Goal: Task Accomplishment & Management: Manage account settings

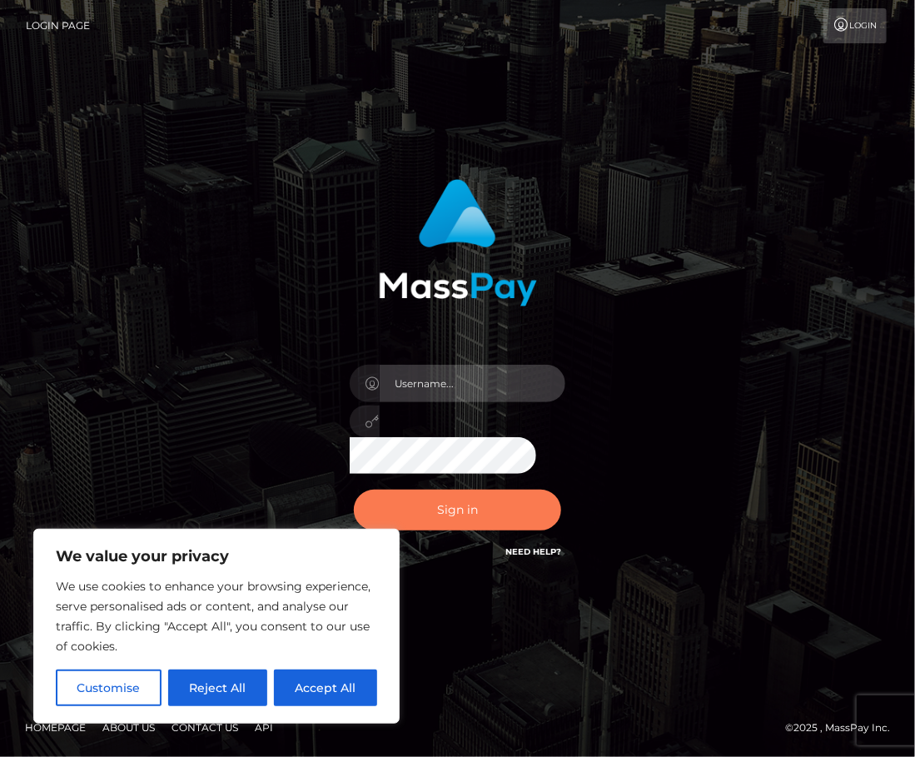
type input "melbak"
click at [444, 507] on button "Sign in" at bounding box center [458, 510] width 208 height 41
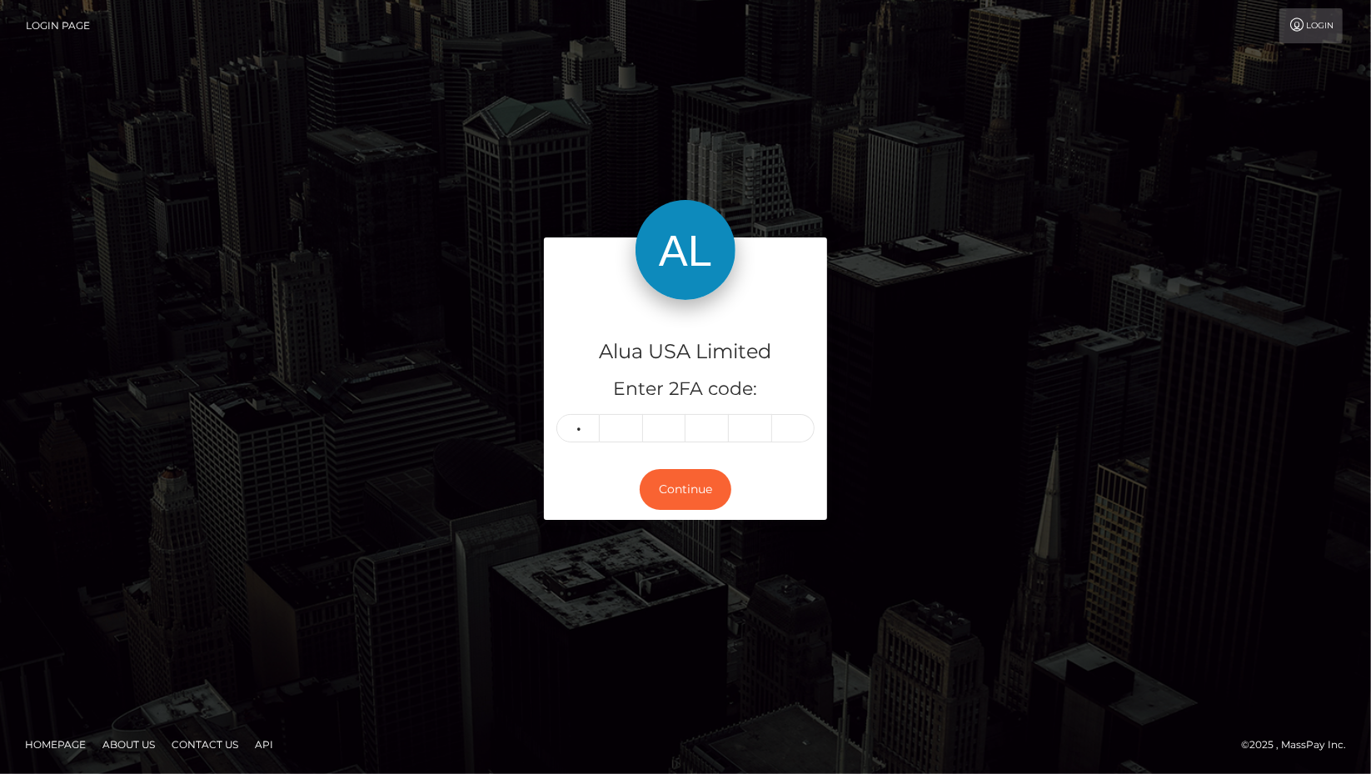
type input "3"
type input "7"
type input "4"
type input "7"
type input "1"
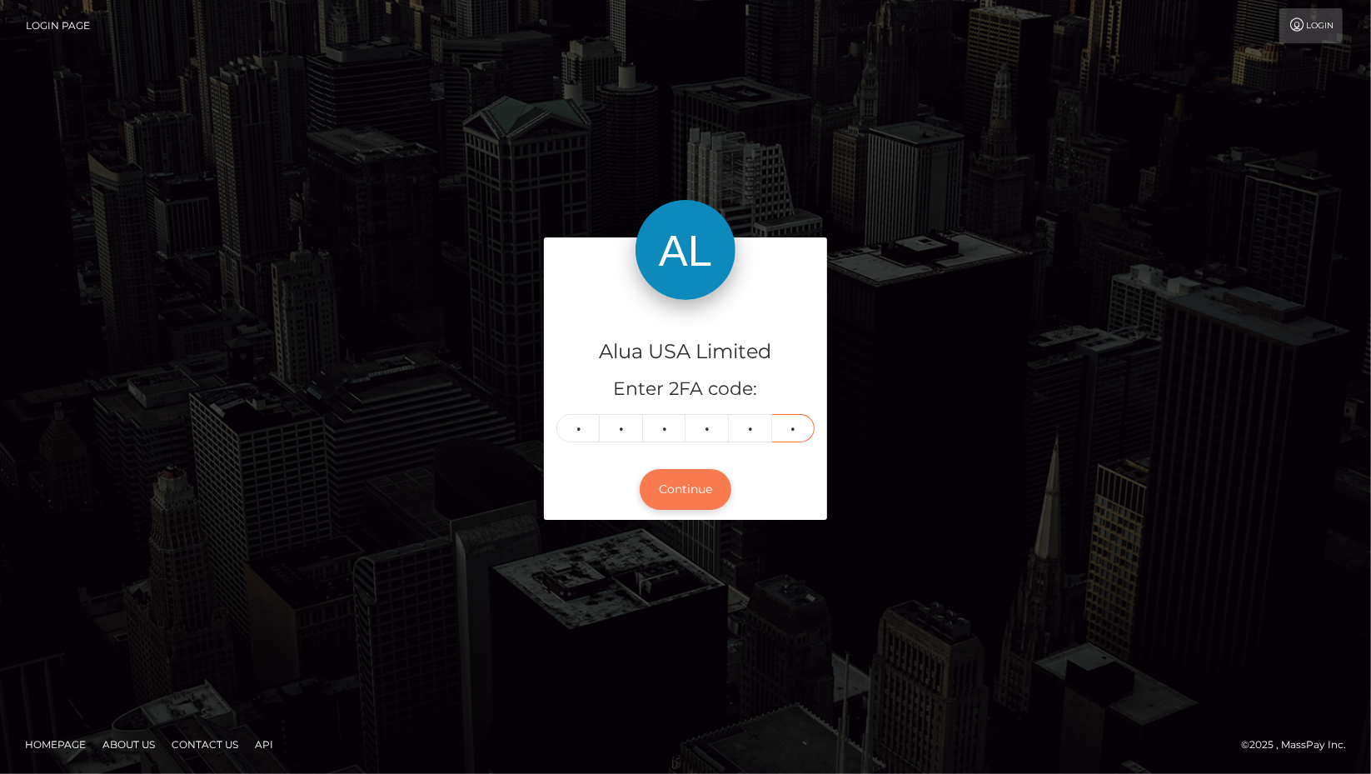
type input "9"
click at [684, 495] on button "Continue" at bounding box center [686, 489] width 92 height 41
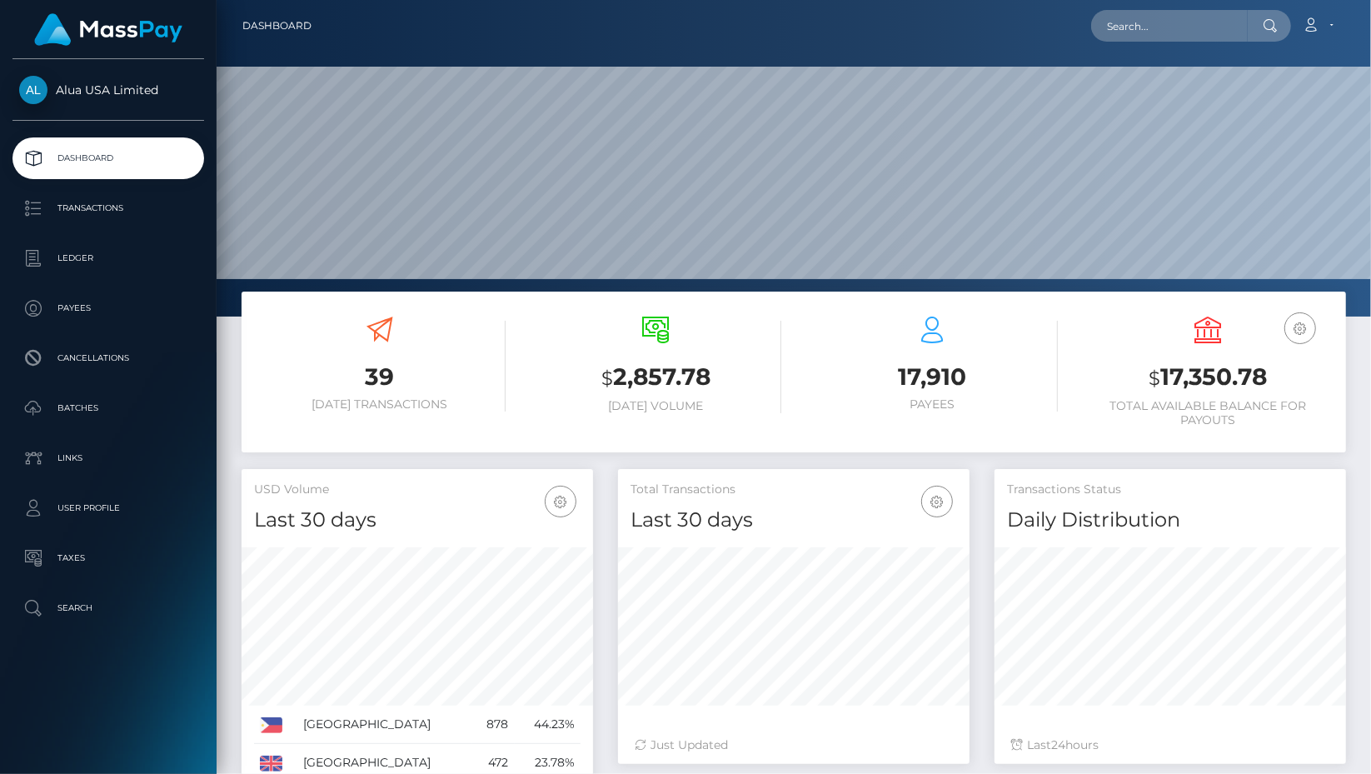
scroll to position [295, 351]
click at [127, 212] on p "Transactions" at bounding box center [108, 208] width 178 height 25
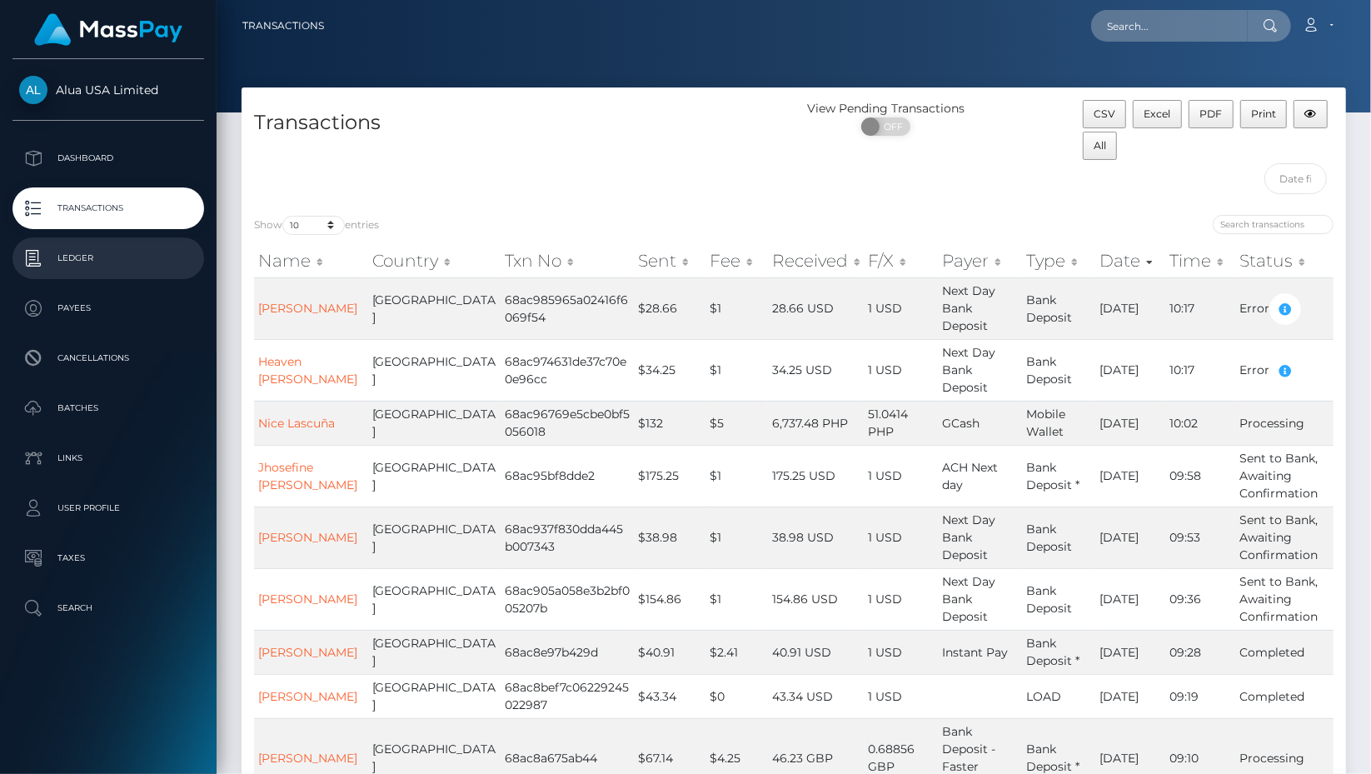
click at [102, 254] on p "Ledger" at bounding box center [108, 258] width 178 height 25
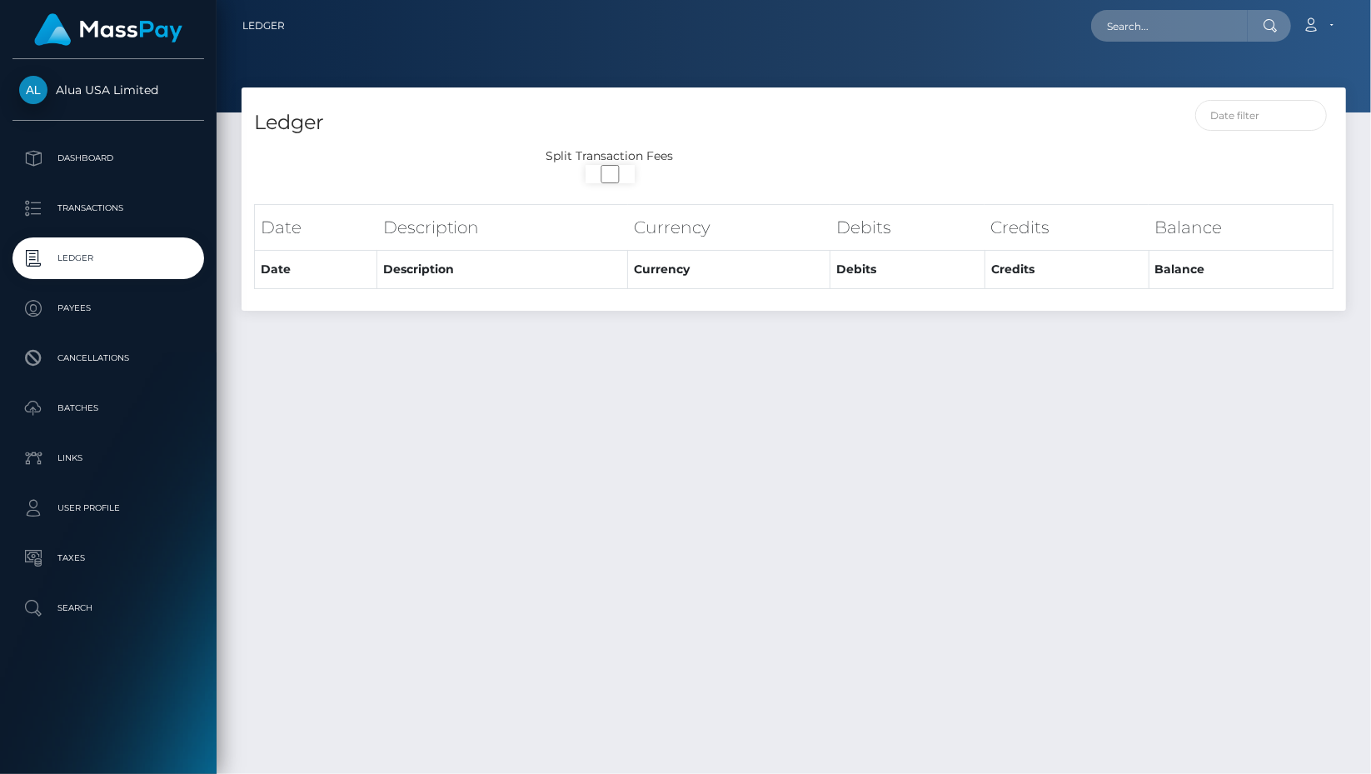
select select
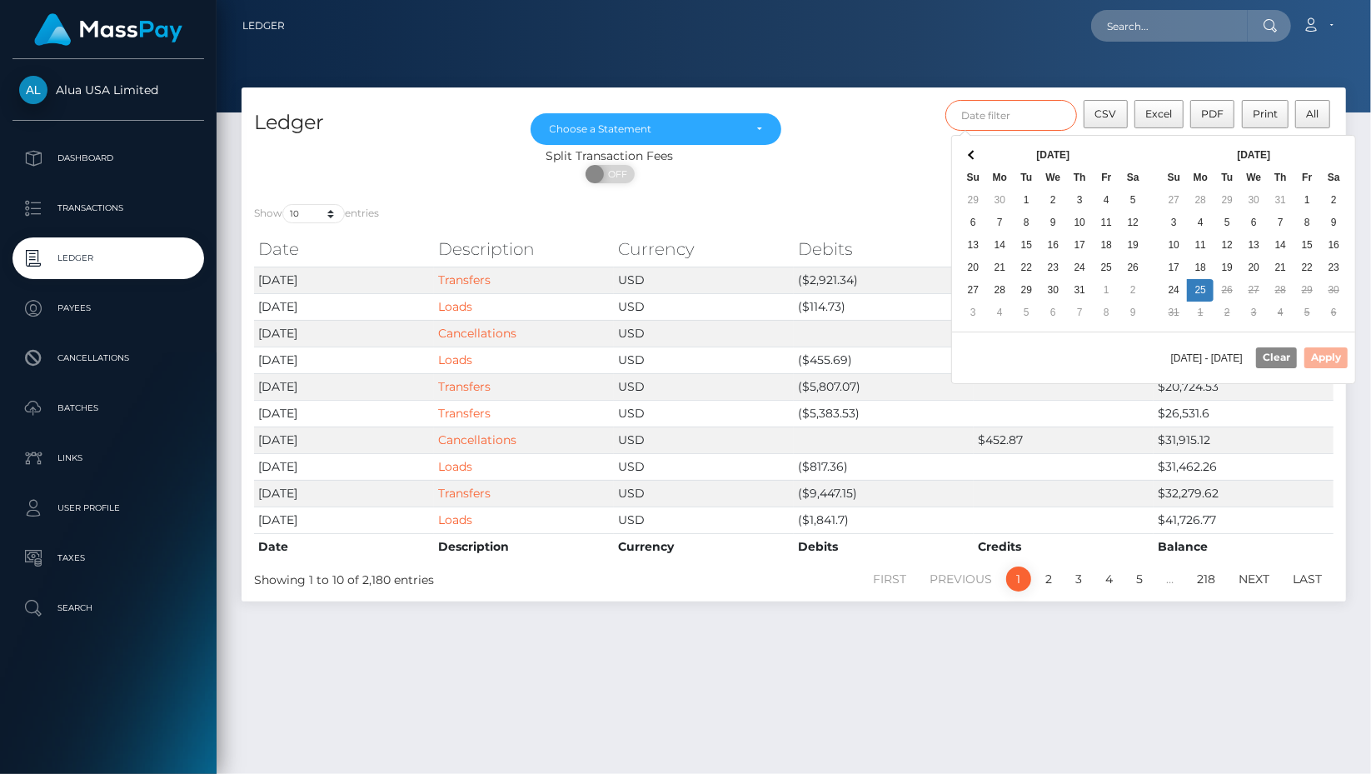
click at [1038, 117] on input "text" at bounding box center [1011, 115] width 132 height 31
type input "[DATE] - [DATE]"
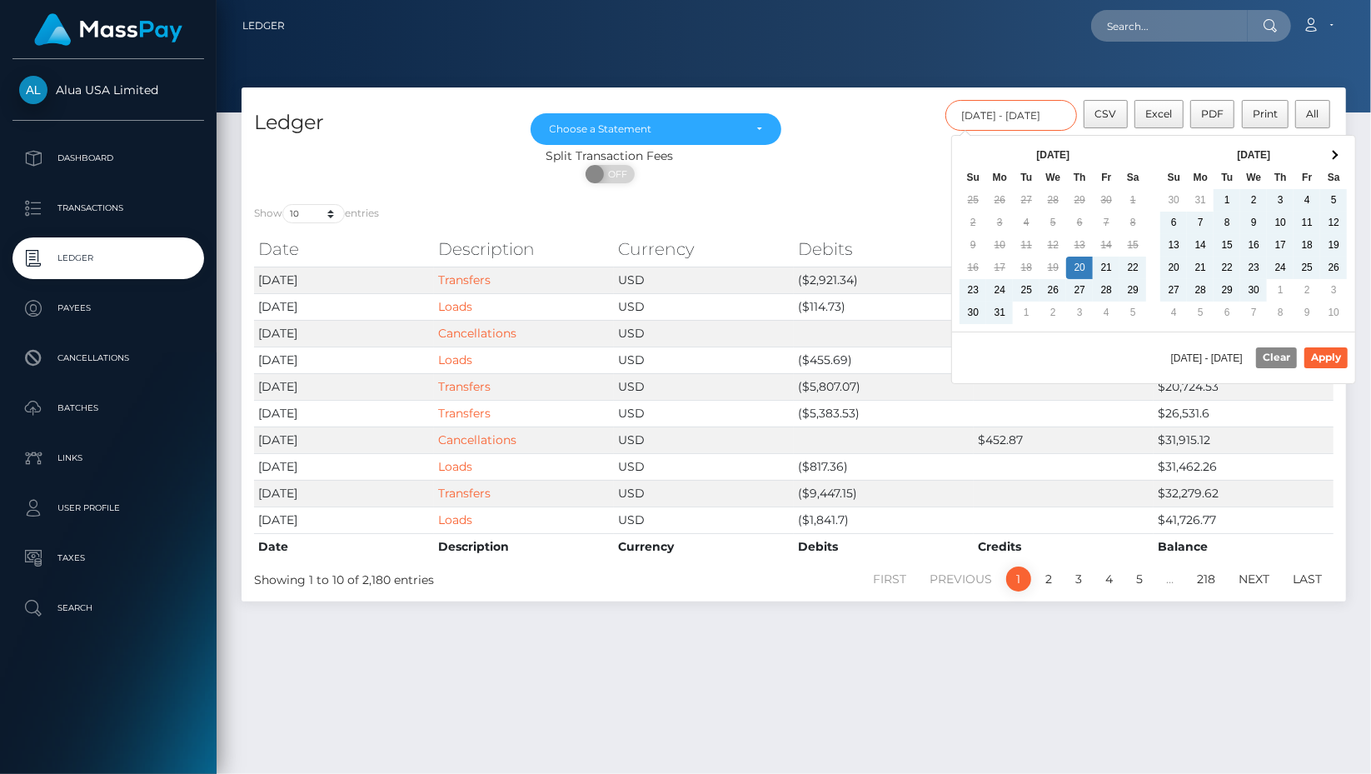
click at [1001, 119] on input "[DATE] - [DATE]" at bounding box center [1011, 115] width 132 height 31
click at [876, 179] on div "ON OFF" at bounding box center [610, 178] width 736 height 27
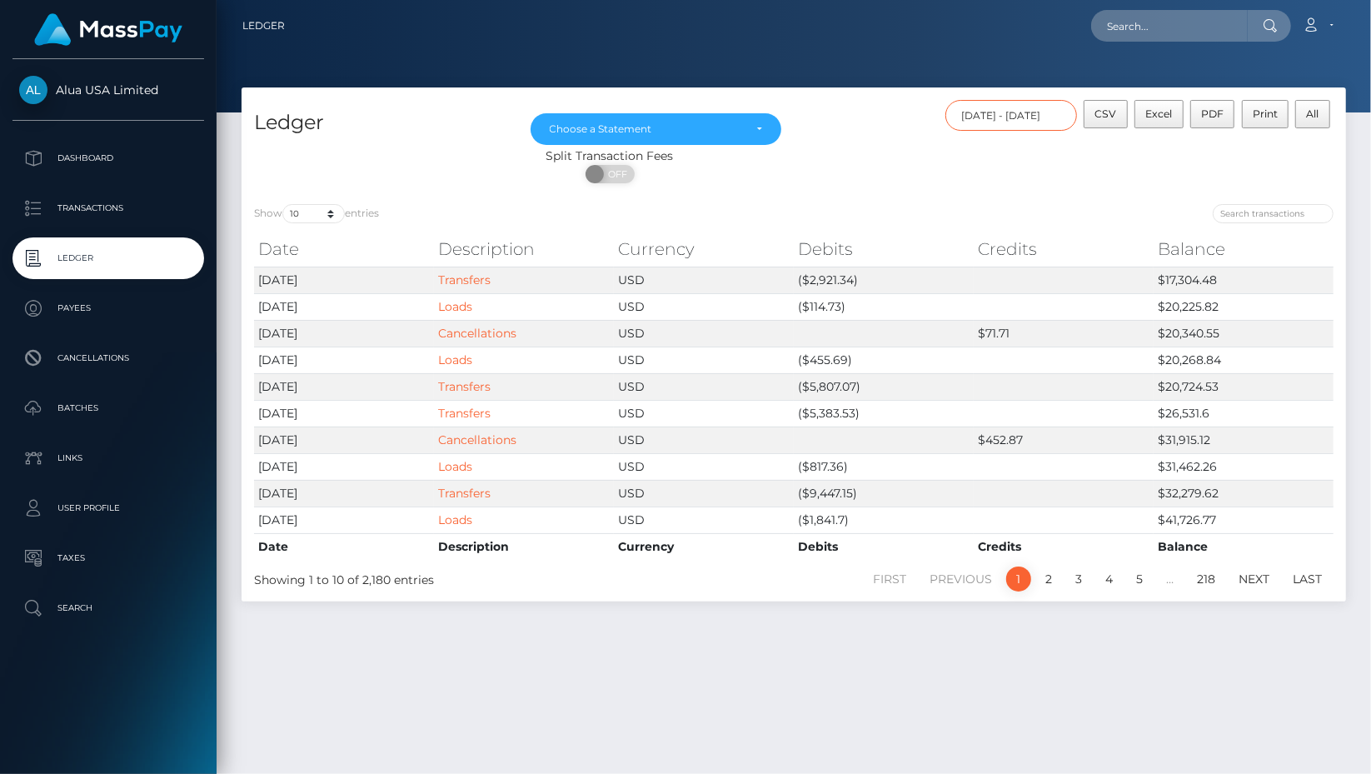
click at [1009, 108] on input "[DATE] - [DATE]" at bounding box center [1011, 115] width 132 height 31
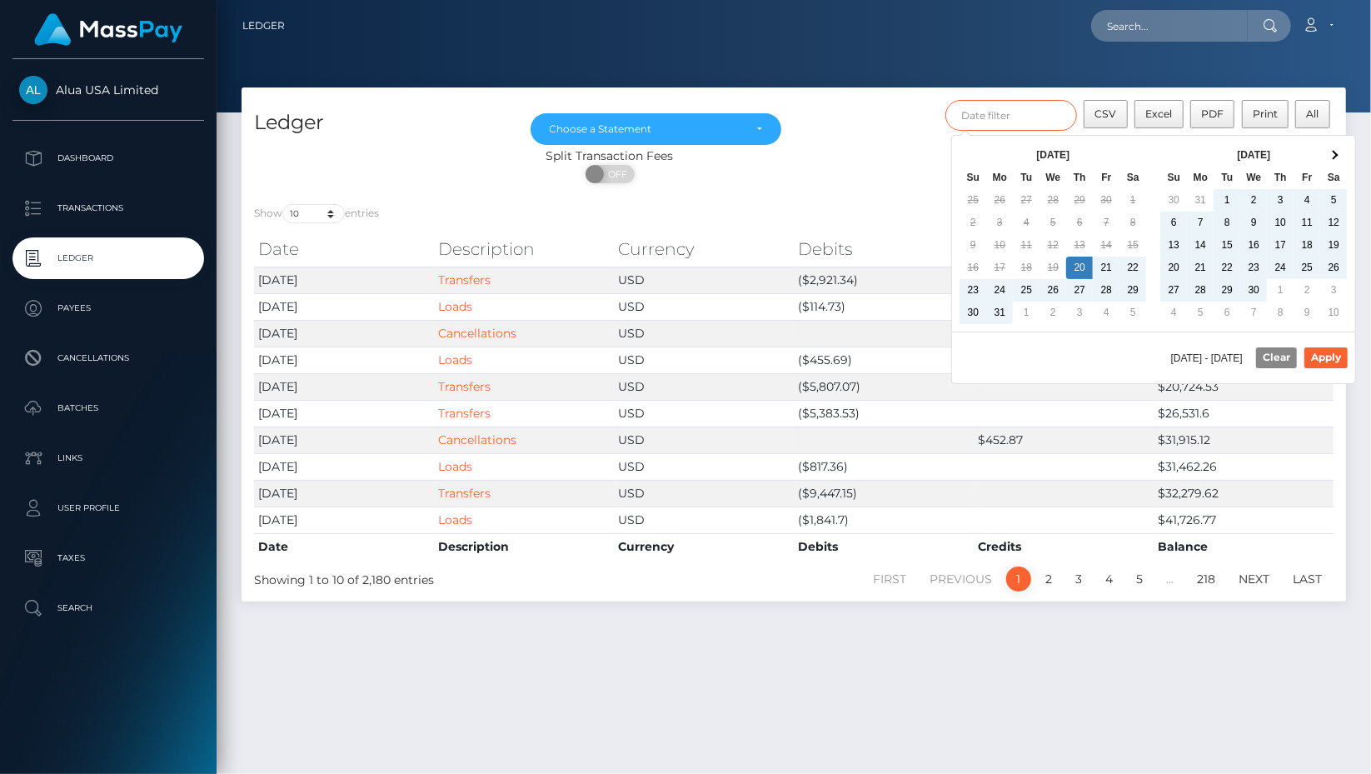
click at [1034, 108] on input "text" at bounding box center [1011, 115] width 132 height 31
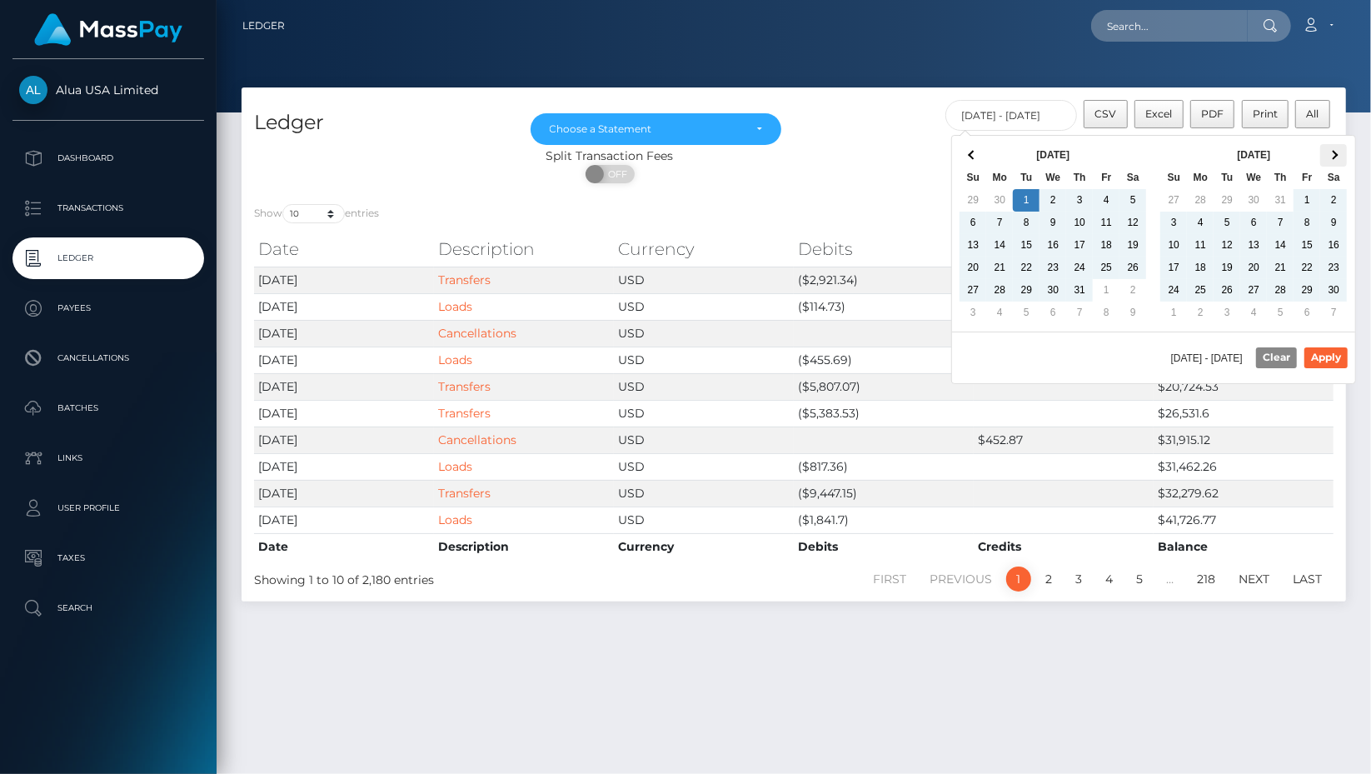
click at [1334, 154] on span at bounding box center [1333, 155] width 9 height 9
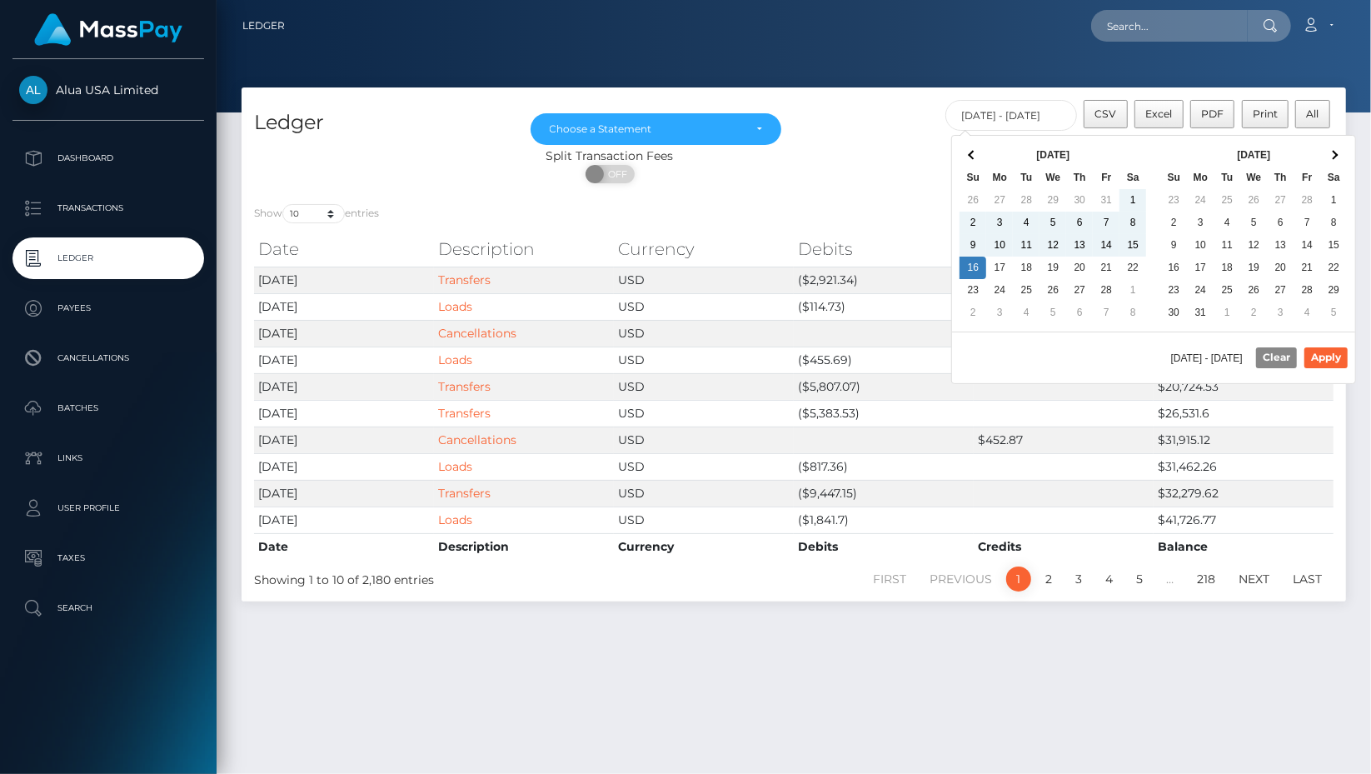
click at [1334, 154] on span at bounding box center [1333, 155] width 9 height 9
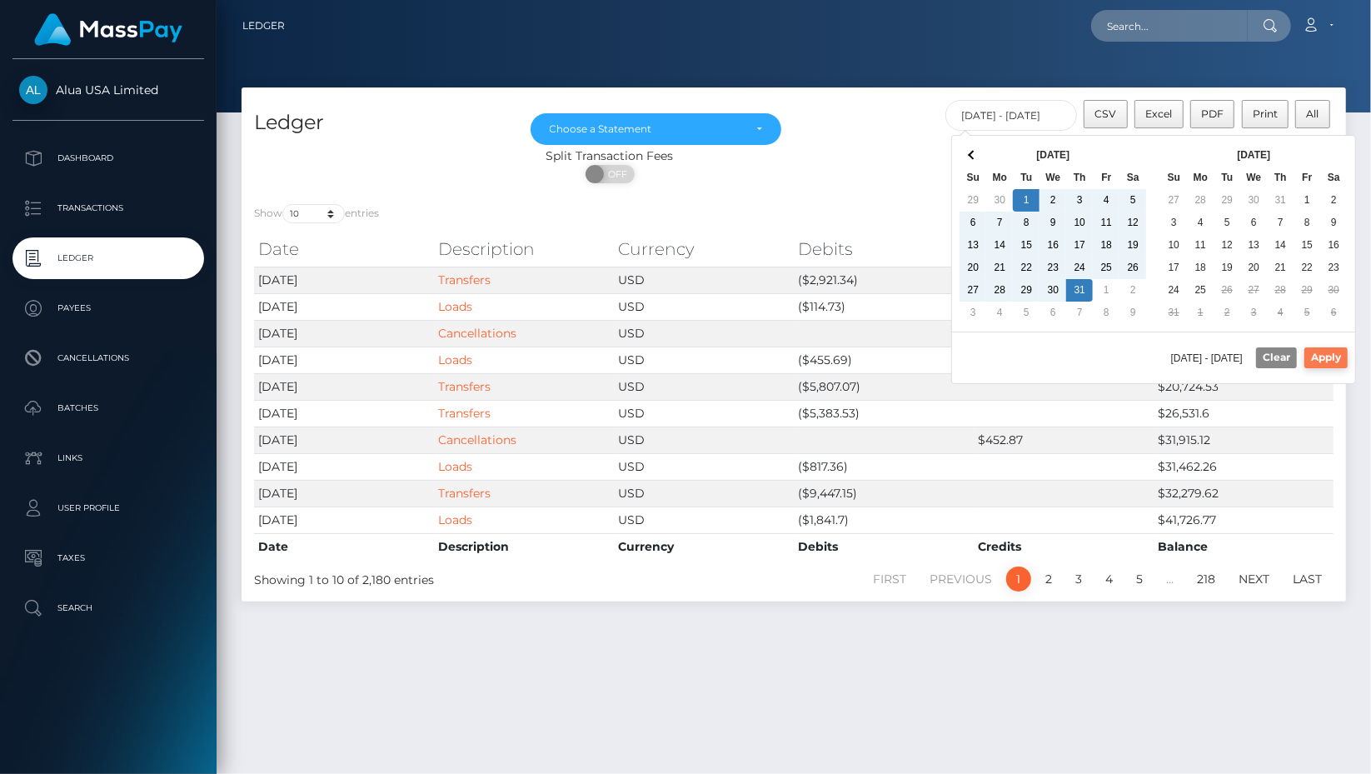
click at [1323, 351] on button "Apply" at bounding box center [1325, 357] width 43 height 20
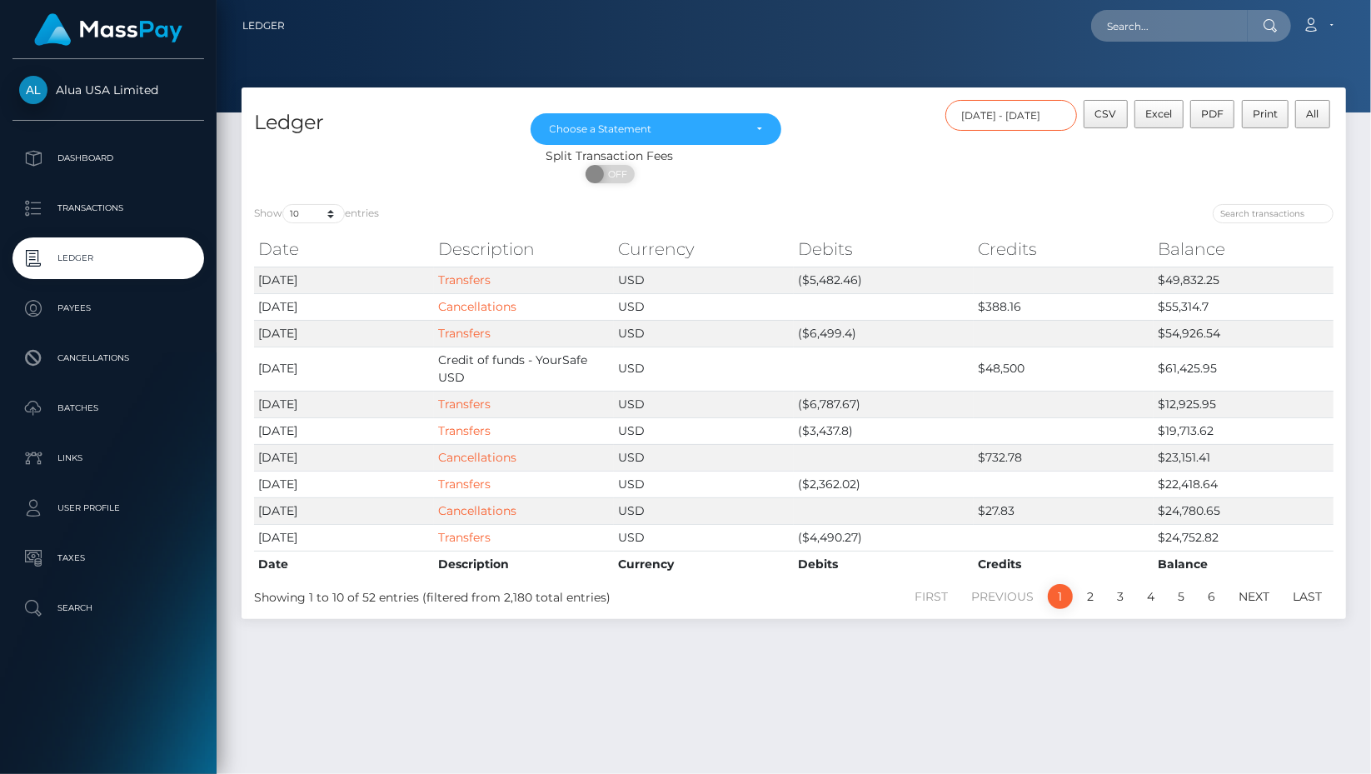
click at [1015, 111] on input "07/01/2025 - 07/31/2025" at bounding box center [1011, 115] width 132 height 31
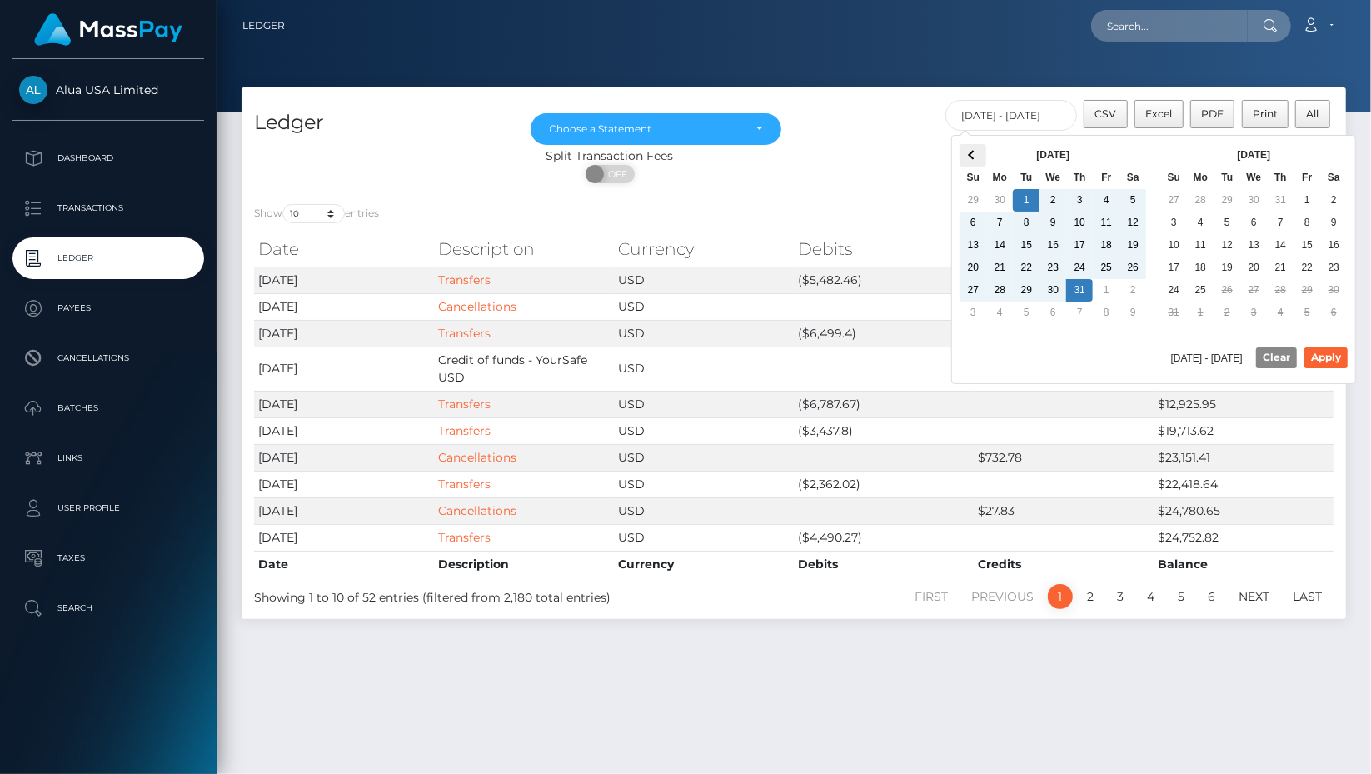
click at [969, 156] on span at bounding box center [973, 155] width 9 height 9
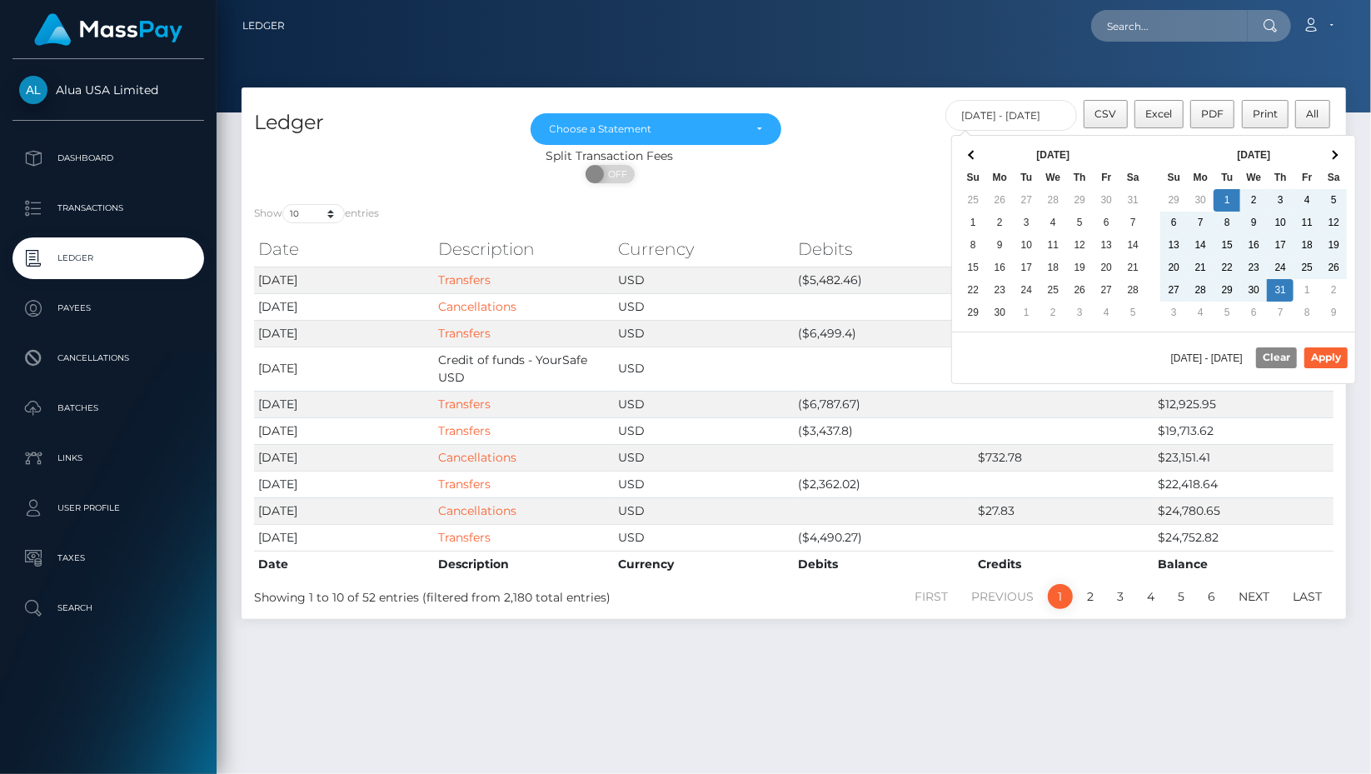
click at [969, 156] on span at bounding box center [973, 155] width 9 height 9
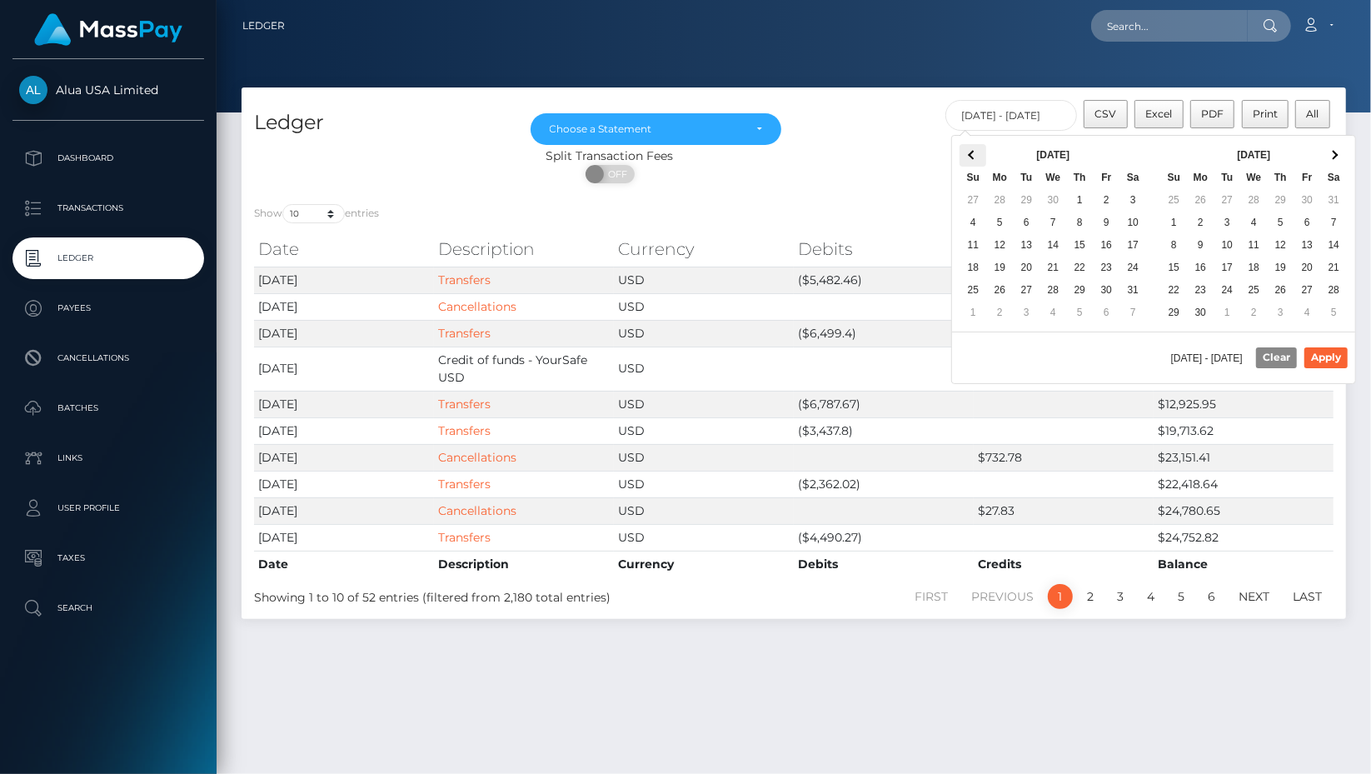
click at [977, 159] on th at bounding box center [972, 155] width 27 height 22
click at [1333, 155] on span at bounding box center [1333, 155] width 9 height 9
click at [1020, 113] on input "07/01/2025 - 07/31/2025" at bounding box center [1011, 115] width 132 height 31
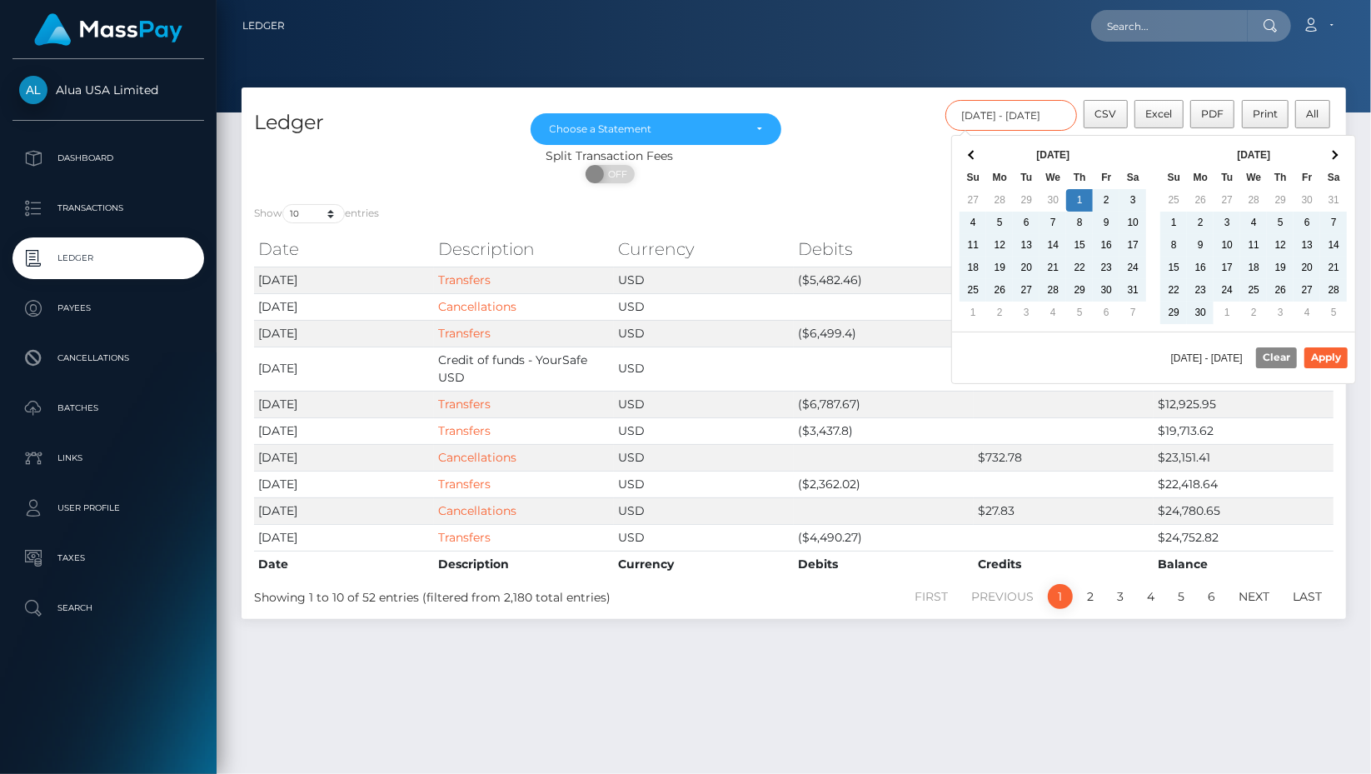
click at [1054, 116] on input "05/01/2025 - 07/31/2025" at bounding box center [1011, 115] width 132 height 31
click at [1330, 352] on button "Apply" at bounding box center [1325, 357] width 43 height 20
type input "05/01/2025 - 08/25/2025"
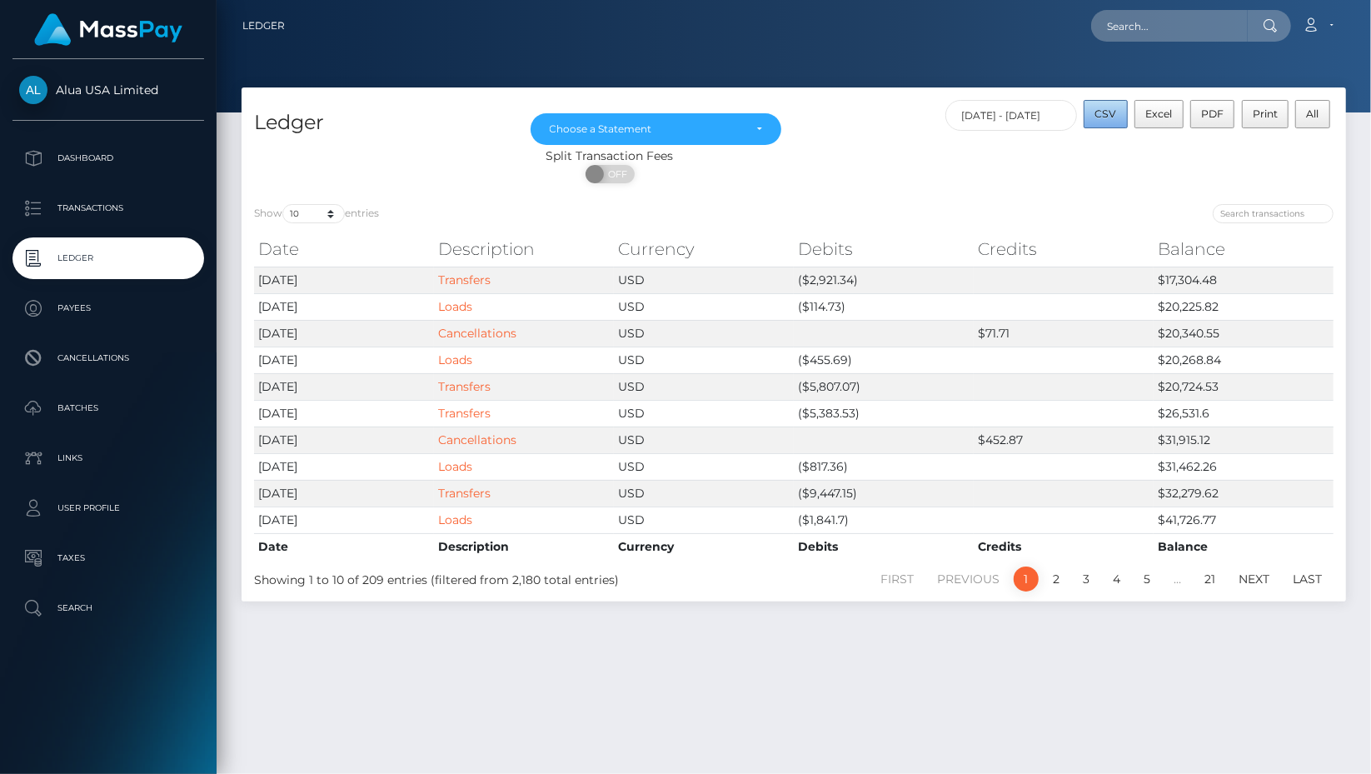
click at [1112, 117] on span "CSV" at bounding box center [1106, 113] width 22 height 12
click at [959, 171] on div "ON OFF" at bounding box center [610, 178] width 736 height 27
click at [1161, 120] on button "Excel" at bounding box center [1158, 114] width 49 height 28
click at [1322, 20] on link "Account" at bounding box center [1317, 25] width 49 height 35
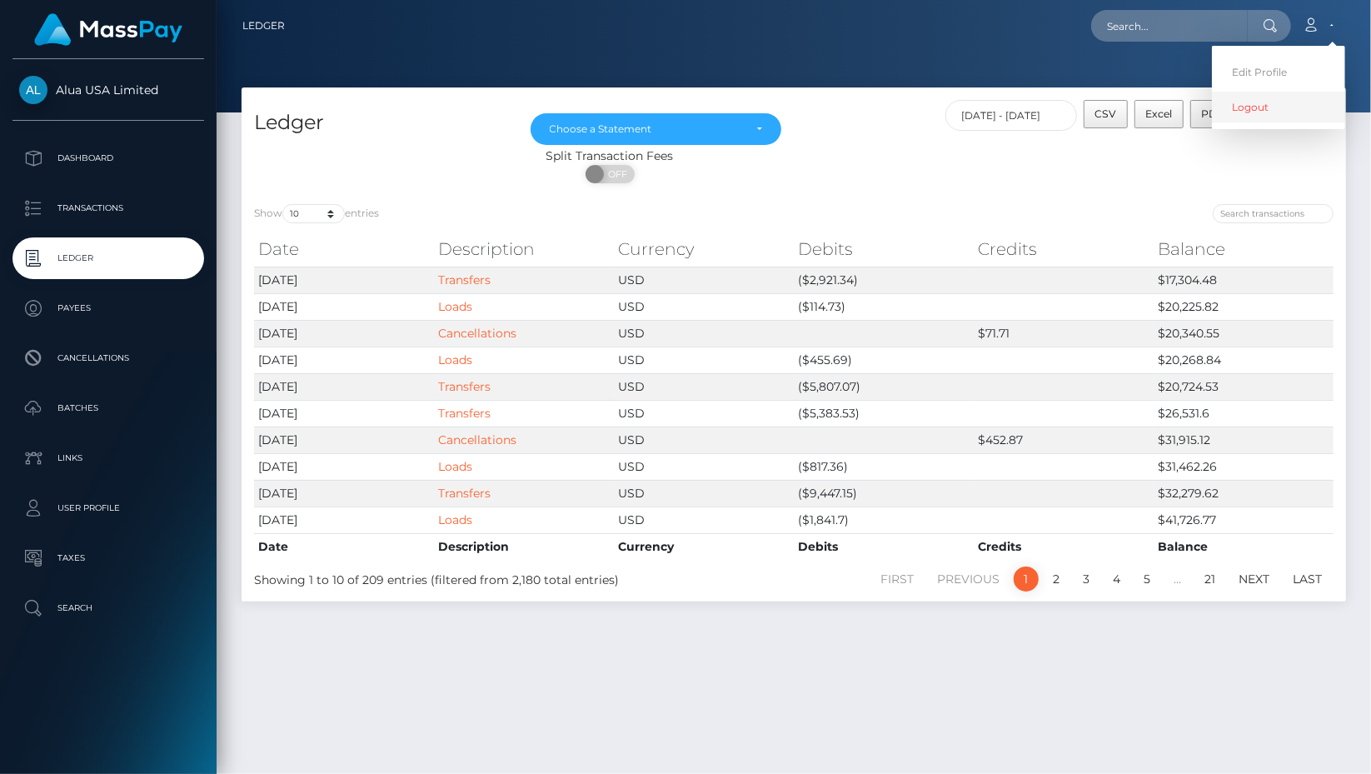
click at [1256, 107] on link "Logout" at bounding box center [1278, 107] width 133 height 31
